Goal: Find specific page/section

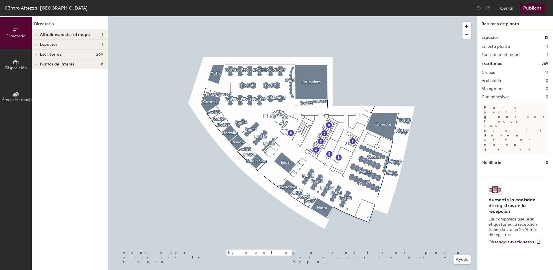
click at [53, 35] on span "Añadir espacios al mapa" at bounding box center [65, 34] width 50 height 5
click at [59, 53] on h4 "Espacios 11" at bounding box center [71, 53] width 63 height 5
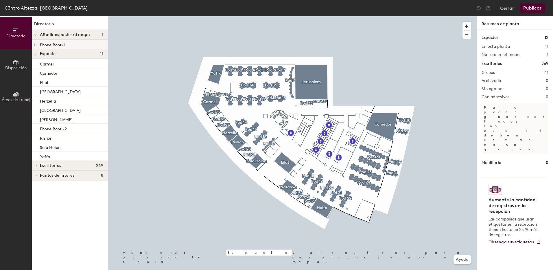
click at [54, 47] on p "Phone Boot-1" at bounding box center [52, 44] width 25 height 7
click at [54, 54] on span "Espacios" at bounding box center [48, 53] width 17 height 5
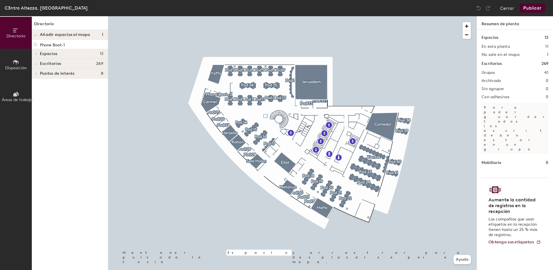
click at [59, 76] on span "Puntos de interés" at bounding box center [57, 73] width 35 height 5
